Goal: Task Accomplishment & Management: Complete application form

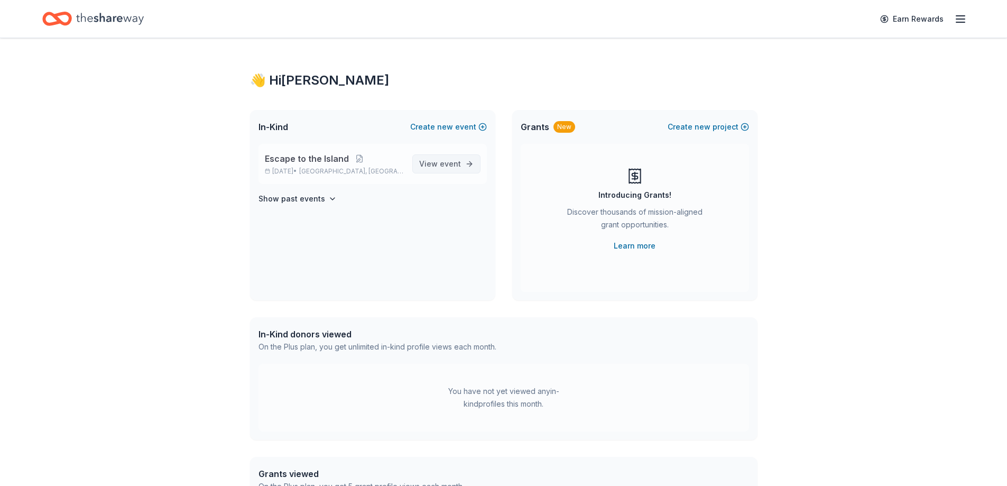
click at [444, 164] on span "event" at bounding box center [450, 163] width 21 height 9
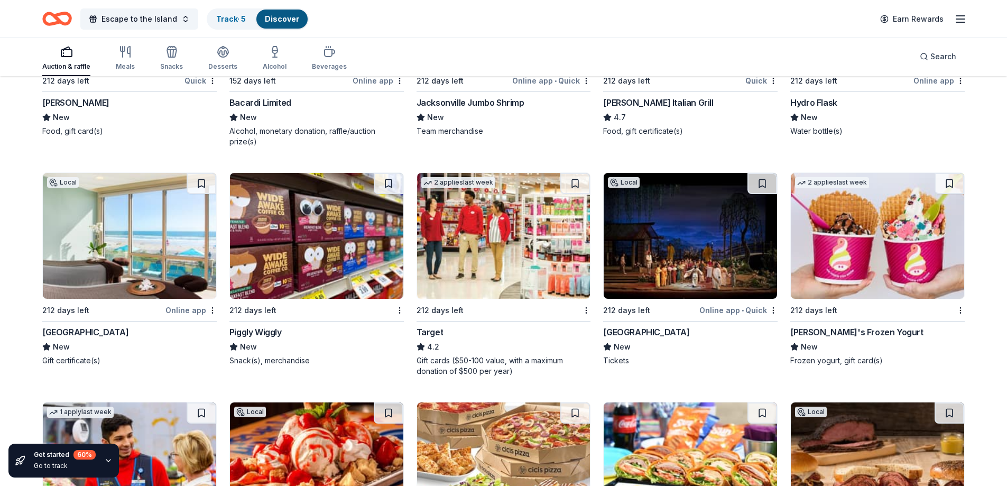
scroll to position [7661, 0]
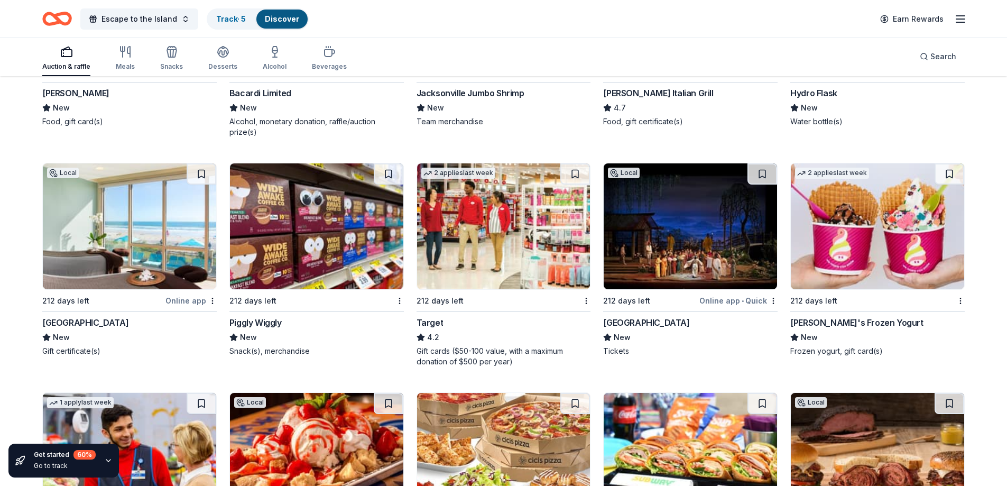
click at [104, 319] on div "[GEOGRAPHIC_DATA]" at bounding box center [85, 322] width 86 height 13
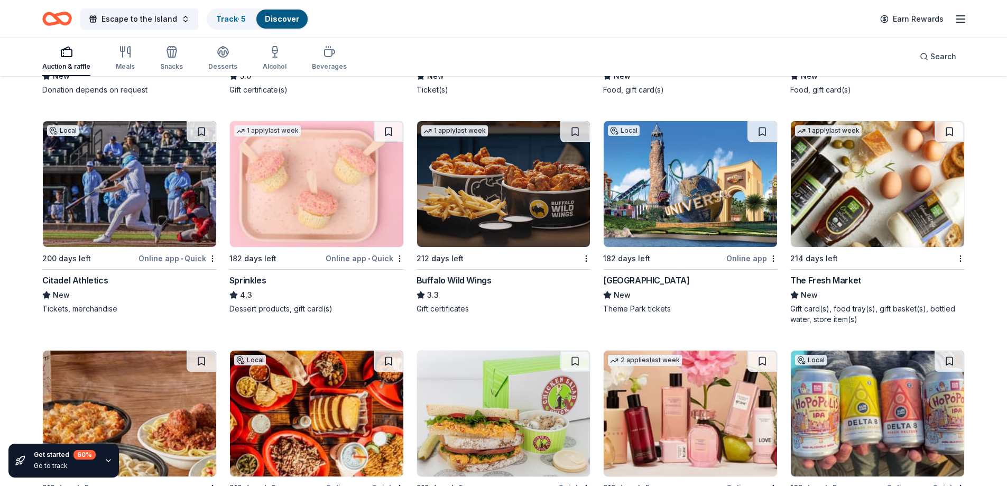
scroll to position [8359, 0]
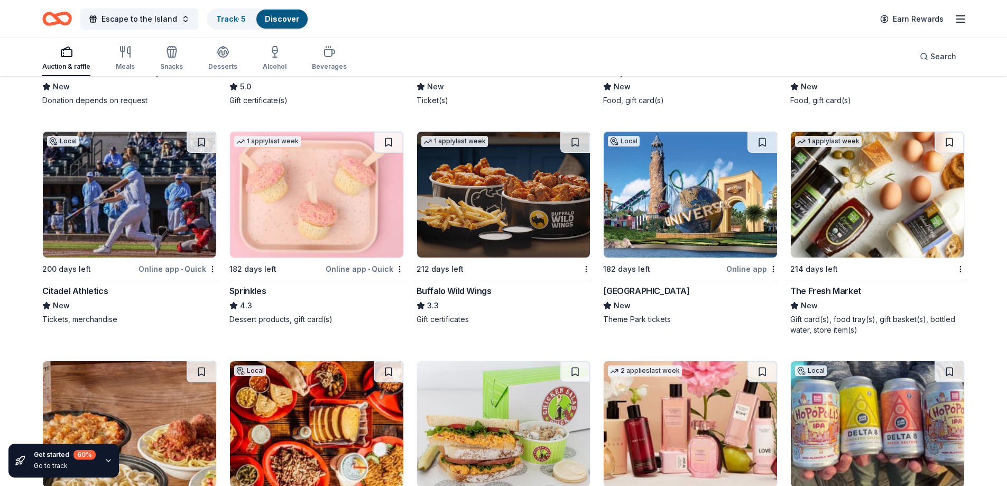
click at [625, 290] on div "Universal Orlando Resort" at bounding box center [646, 290] width 86 height 13
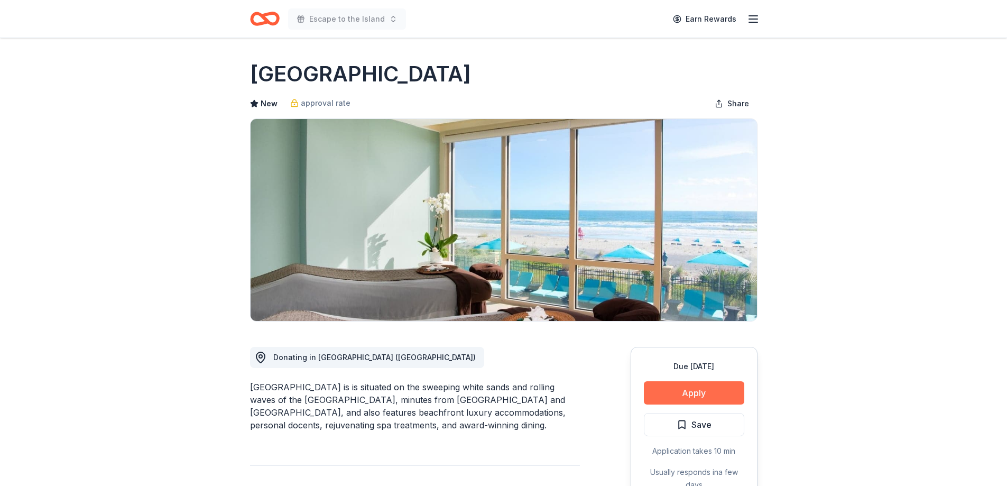
click at [693, 393] on button "Apply" at bounding box center [694, 392] width 100 height 23
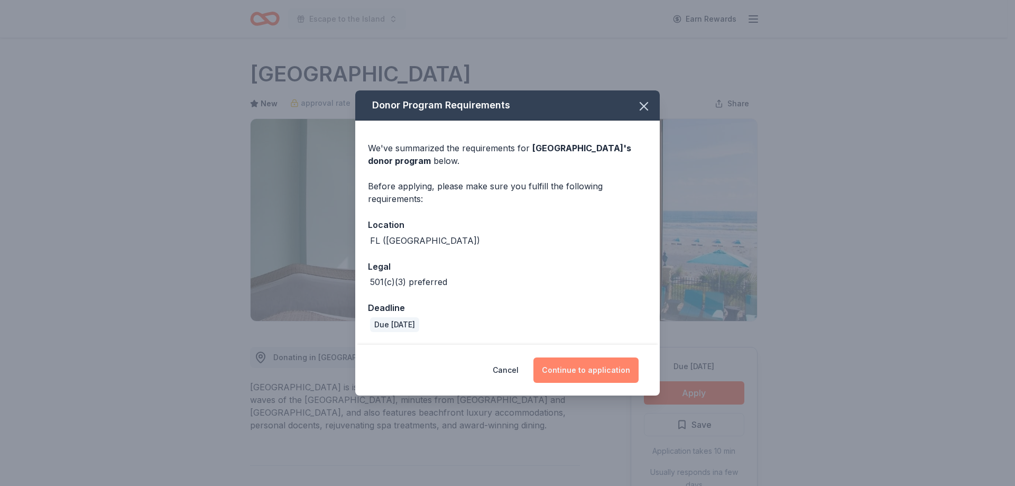
click at [599, 367] on button "Continue to application" at bounding box center [585, 369] width 105 height 25
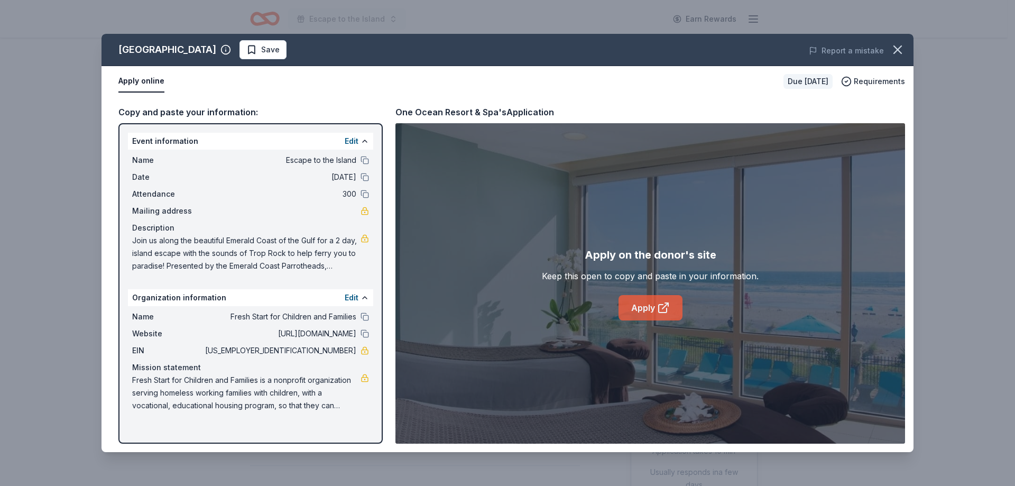
click at [644, 306] on link "Apply" at bounding box center [650, 307] width 64 height 25
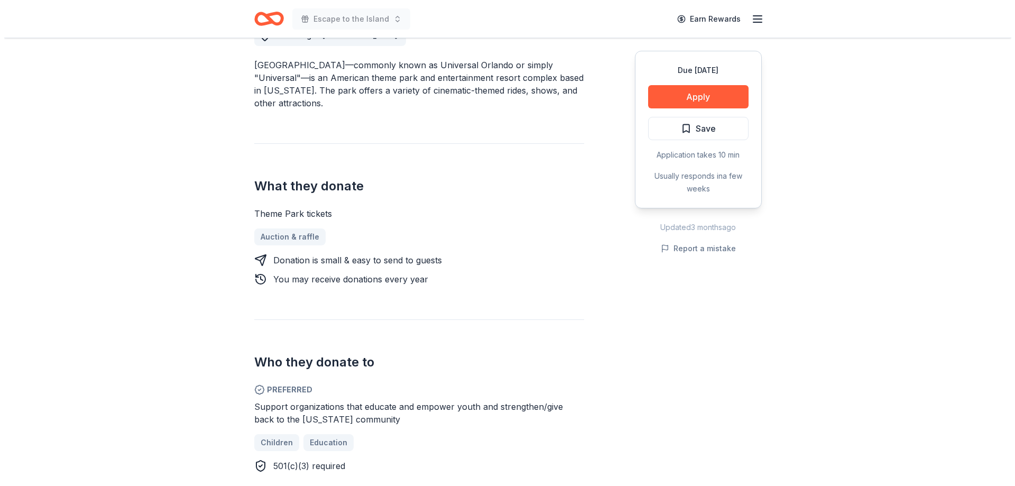
scroll to position [333, 0]
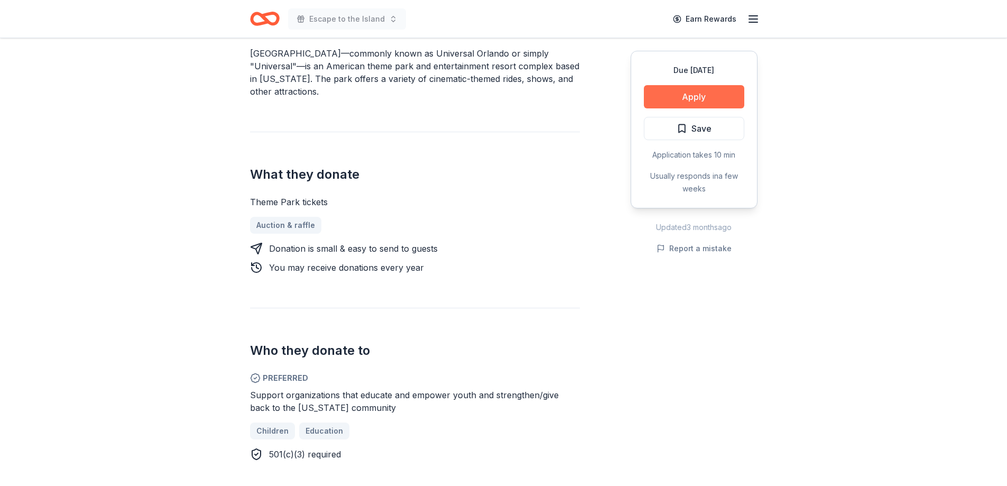
click at [691, 95] on button "Apply" at bounding box center [694, 96] width 100 height 23
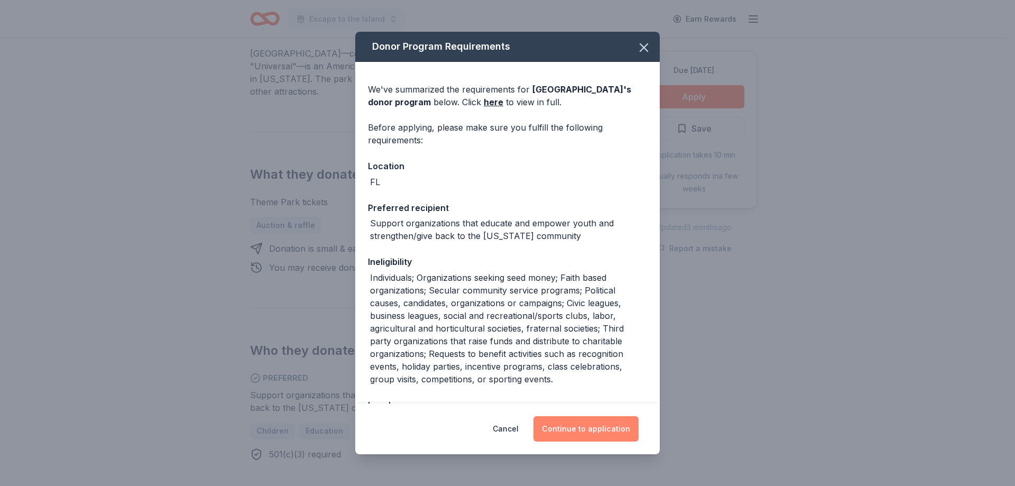
click at [599, 428] on button "Continue to application" at bounding box center [585, 428] width 105 height 25
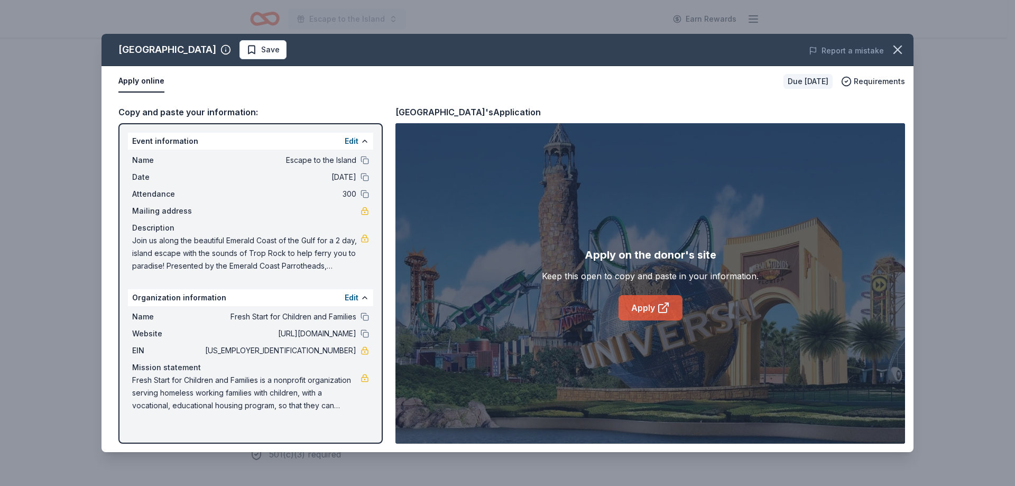
click at [670, 304] on link "Apply" at bounding box center [650, 307] width 64 height 25
